Goal: Transaction & Acquisition: Subscribe to service/newsletter

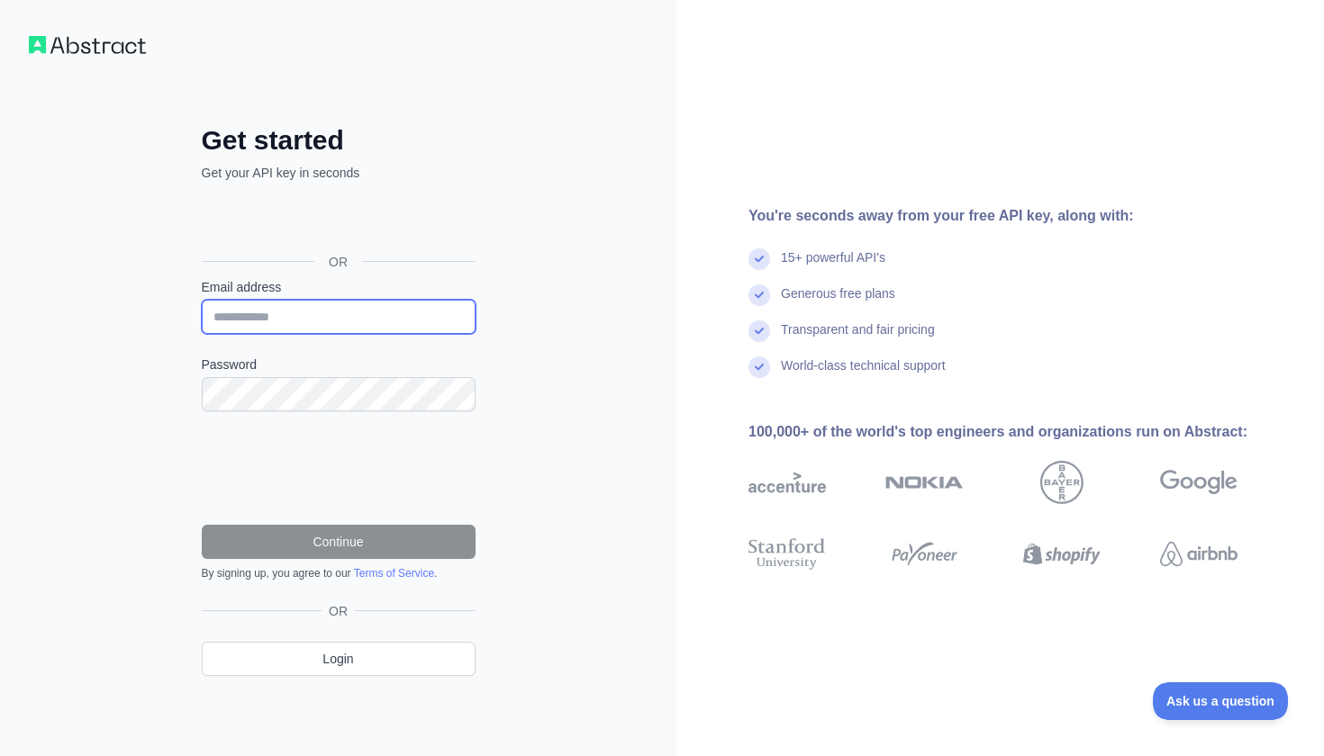
click at [358, 305] on input "Email address" at bounding box center [339, 317] width 274 height 34
type input "*"
type input "**********"
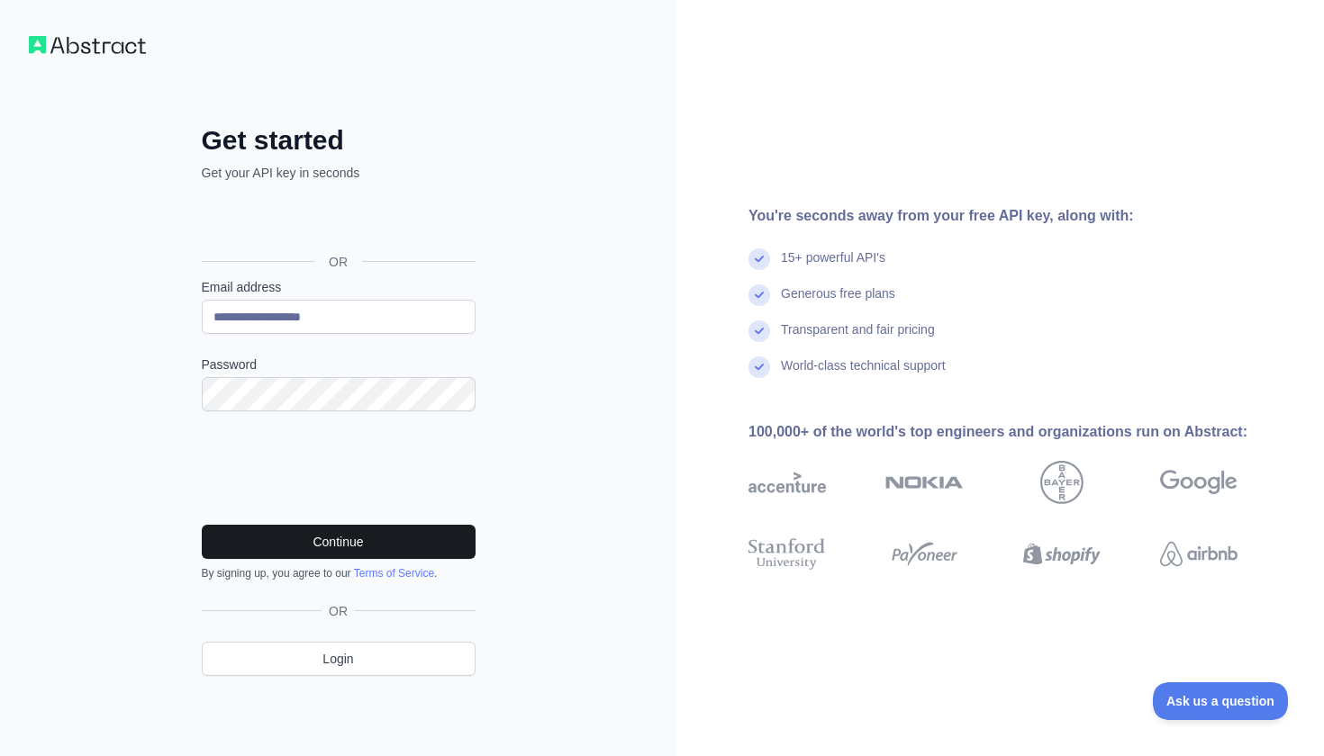
click at [378, 551] on button "Continue" at bounding box center [339, 542] width 274 height 34
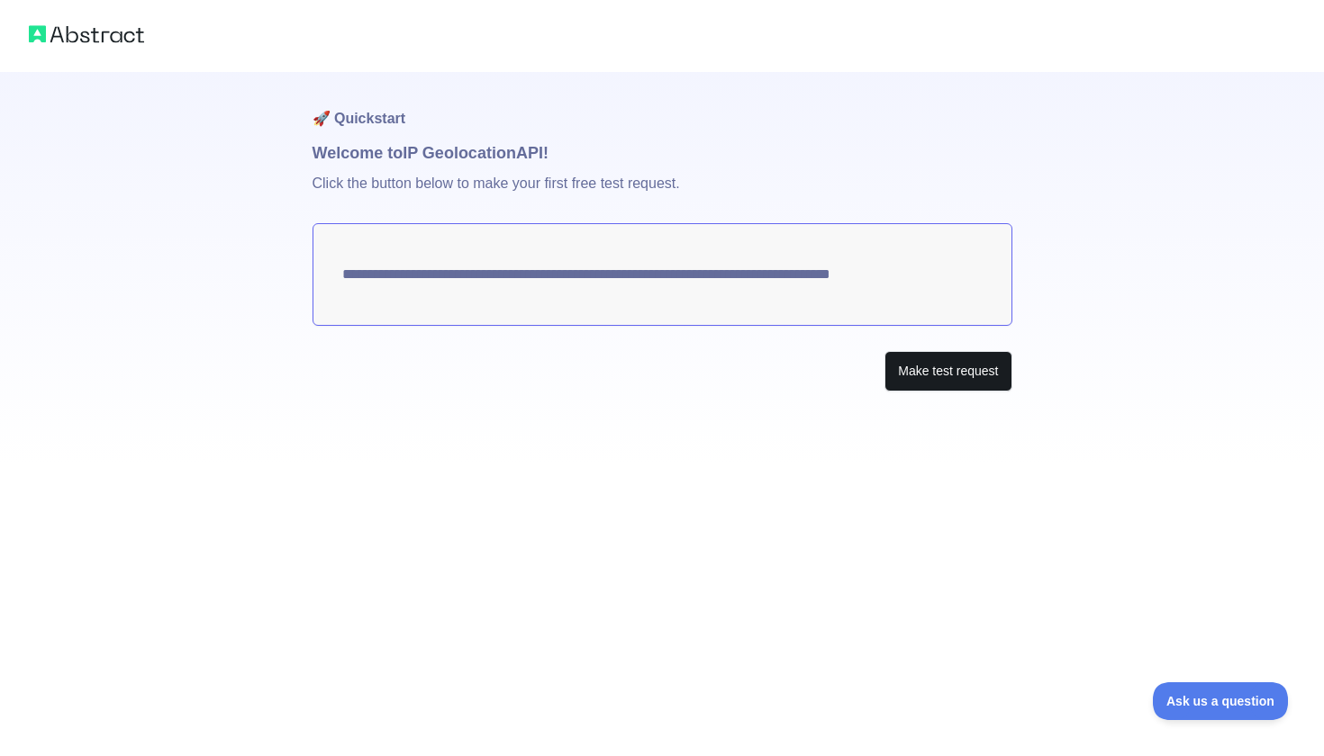
click at [650, 385] on button "Make test request" at bounding box center [947, 371] width 127 height 41
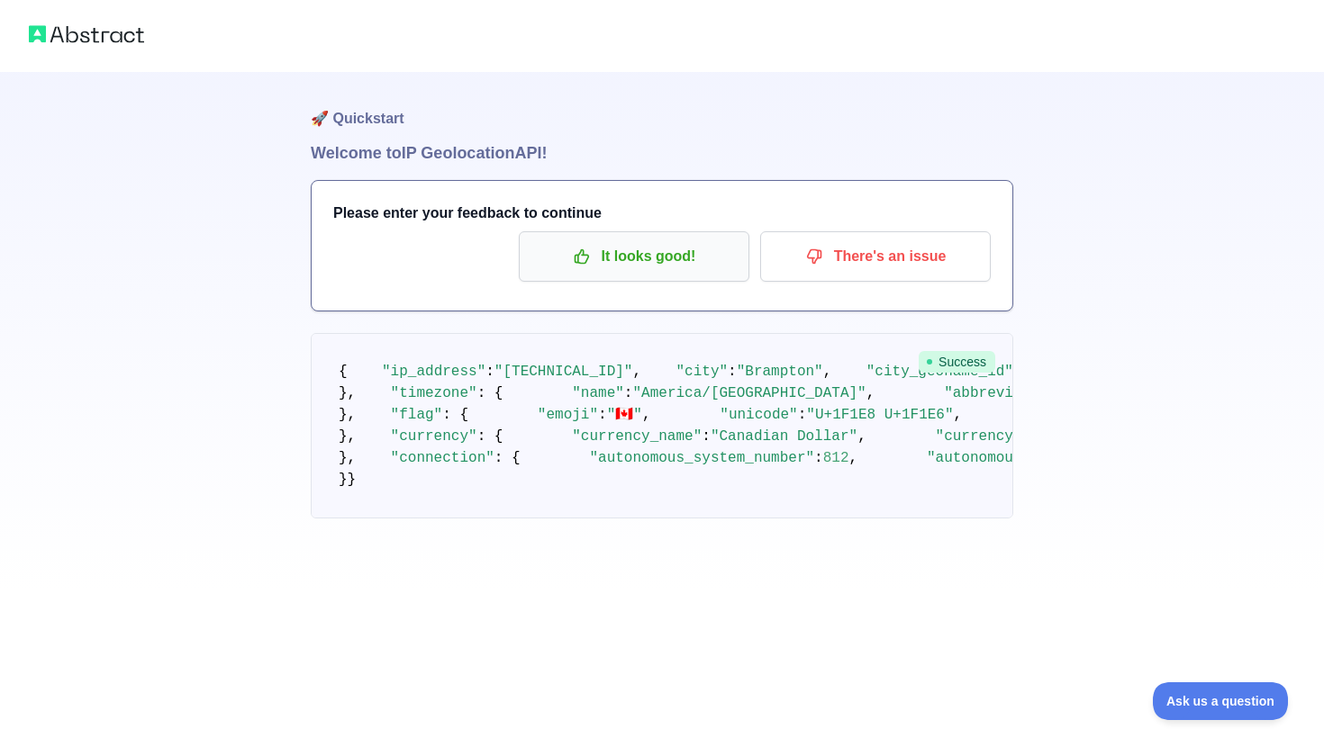
click at [650, 245] on p "It looks good!" at bounding box center [634, 256] width 204 height 31
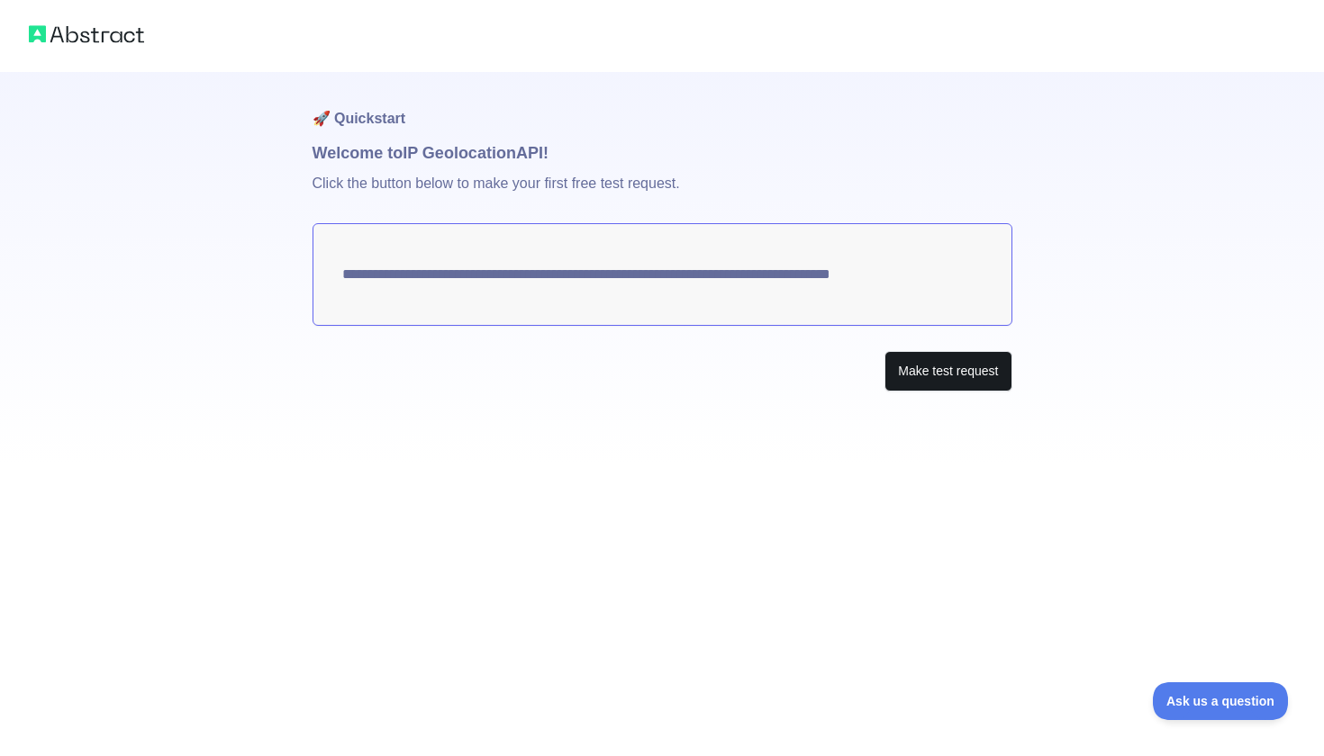
click at [650, 379] on button "Make test request" at bounding box center [947, 371] width 127 height 41
